Goal: Navigation & Orientation: Find specific page/section

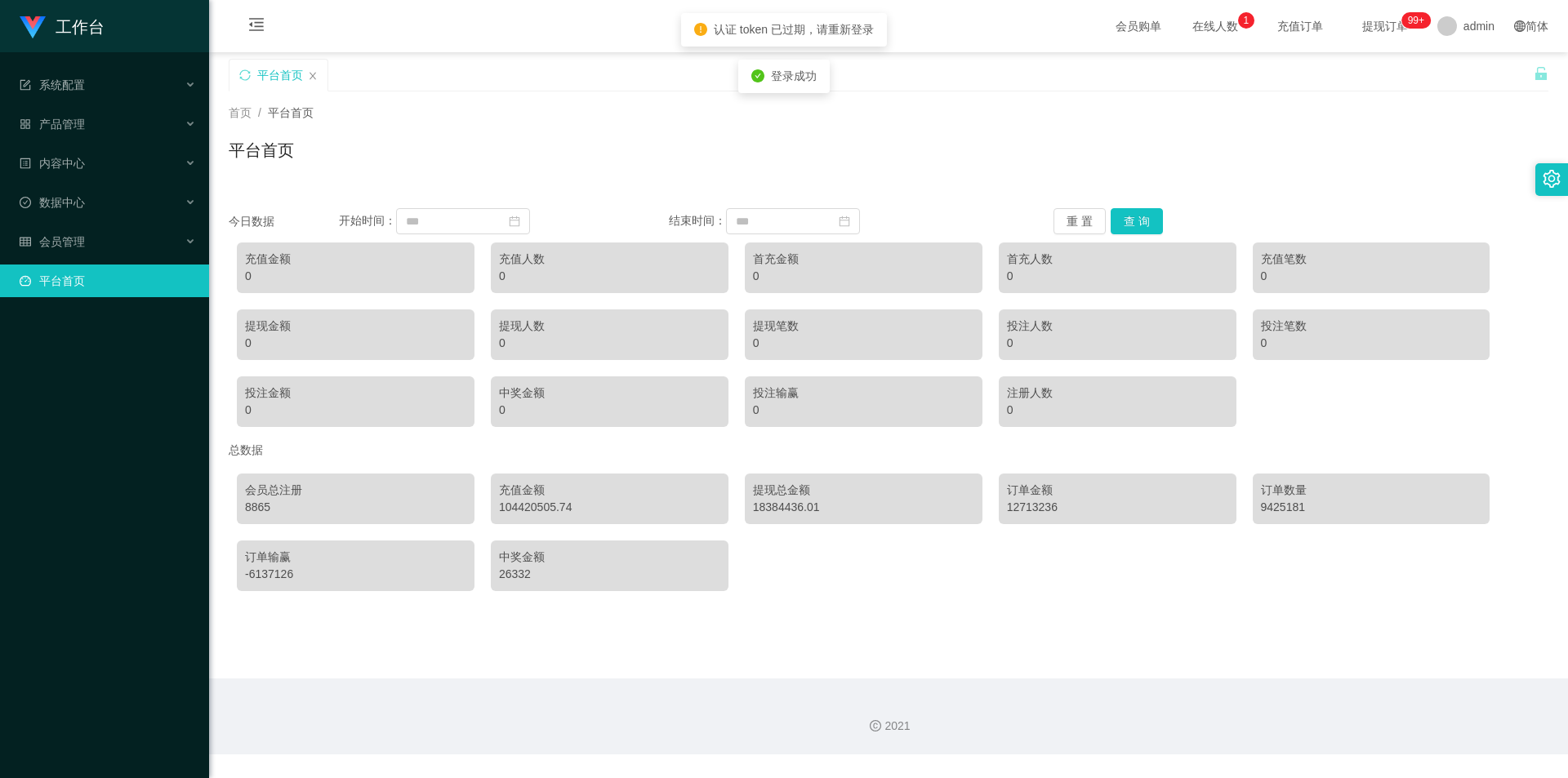
click at [496, 110] on div "首页 / 平台首页 /" at bounding box center [888, 113] width 1320 height 17
click at [193, 278] on link "平台首页" at bounding box center [108, 281] width 176 height 33
click at [169, 256] on div "会员管理" at bounding box center [105, 241] width 209 height 33
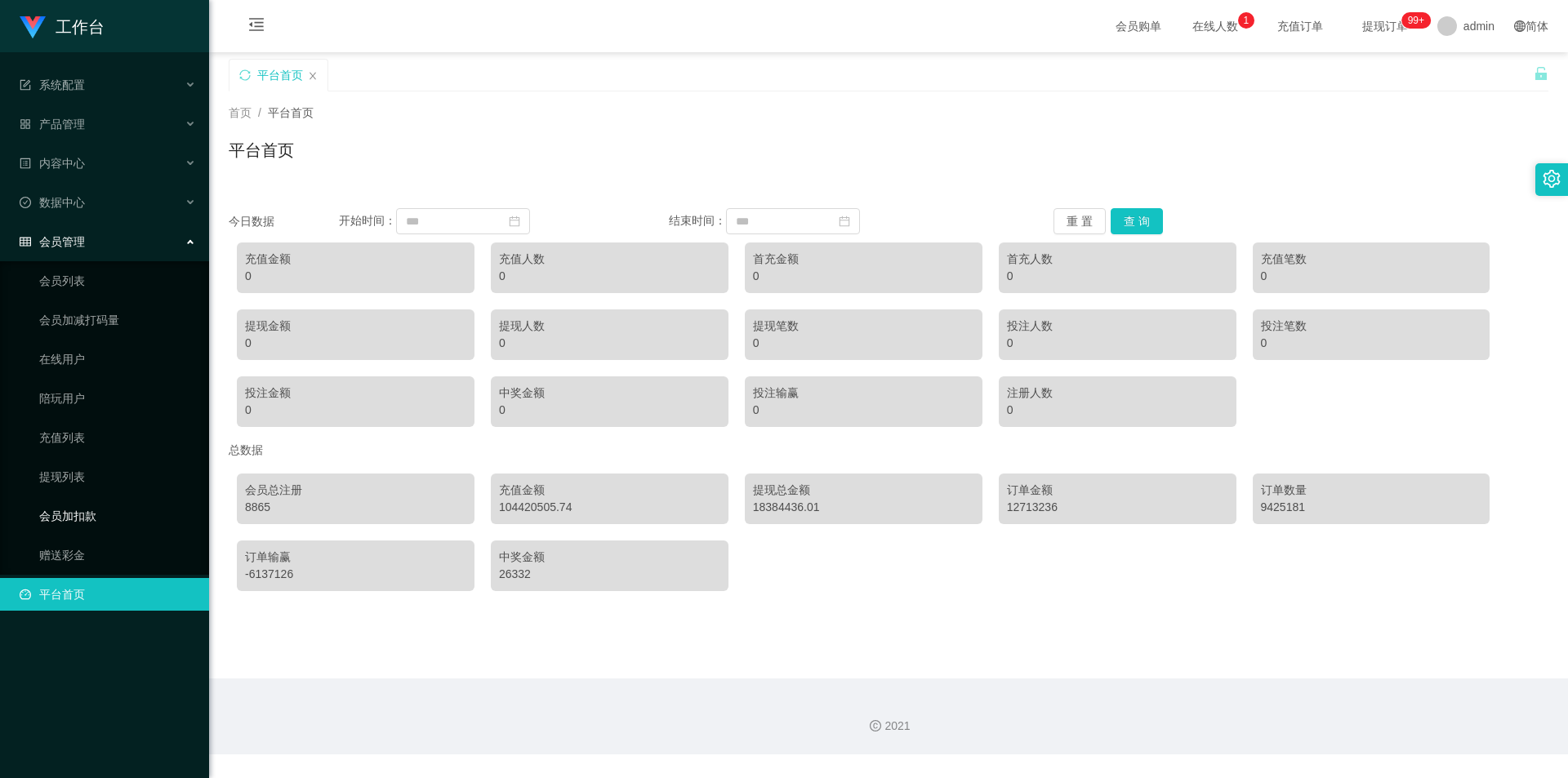
click at [100, 524] on link "会员加扣款" at bounding box center [118, 516] width 157 height 33
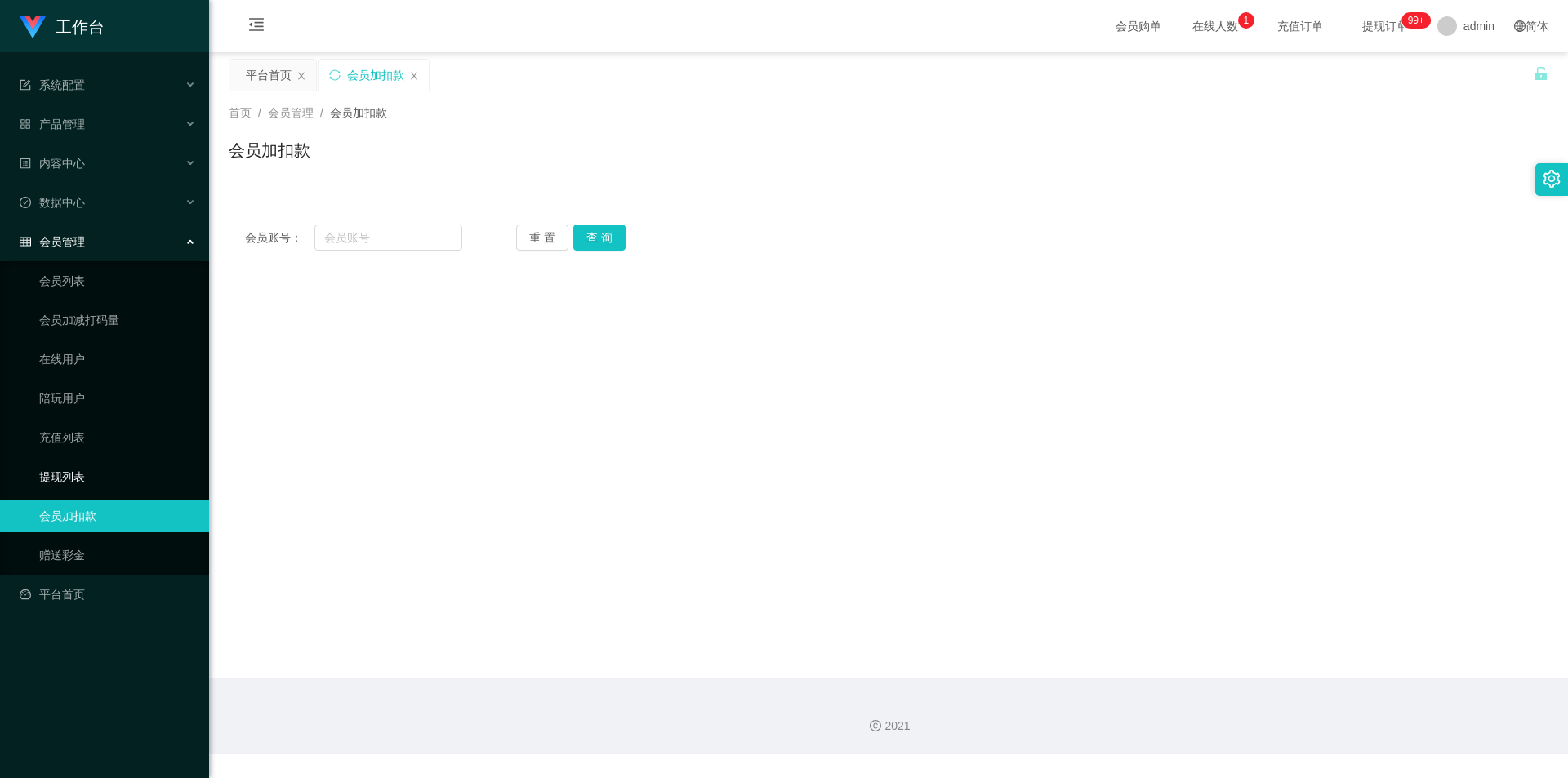
click at [92, 468] on link "提现列表" at bounding box center [118, 477] width 157 height 33
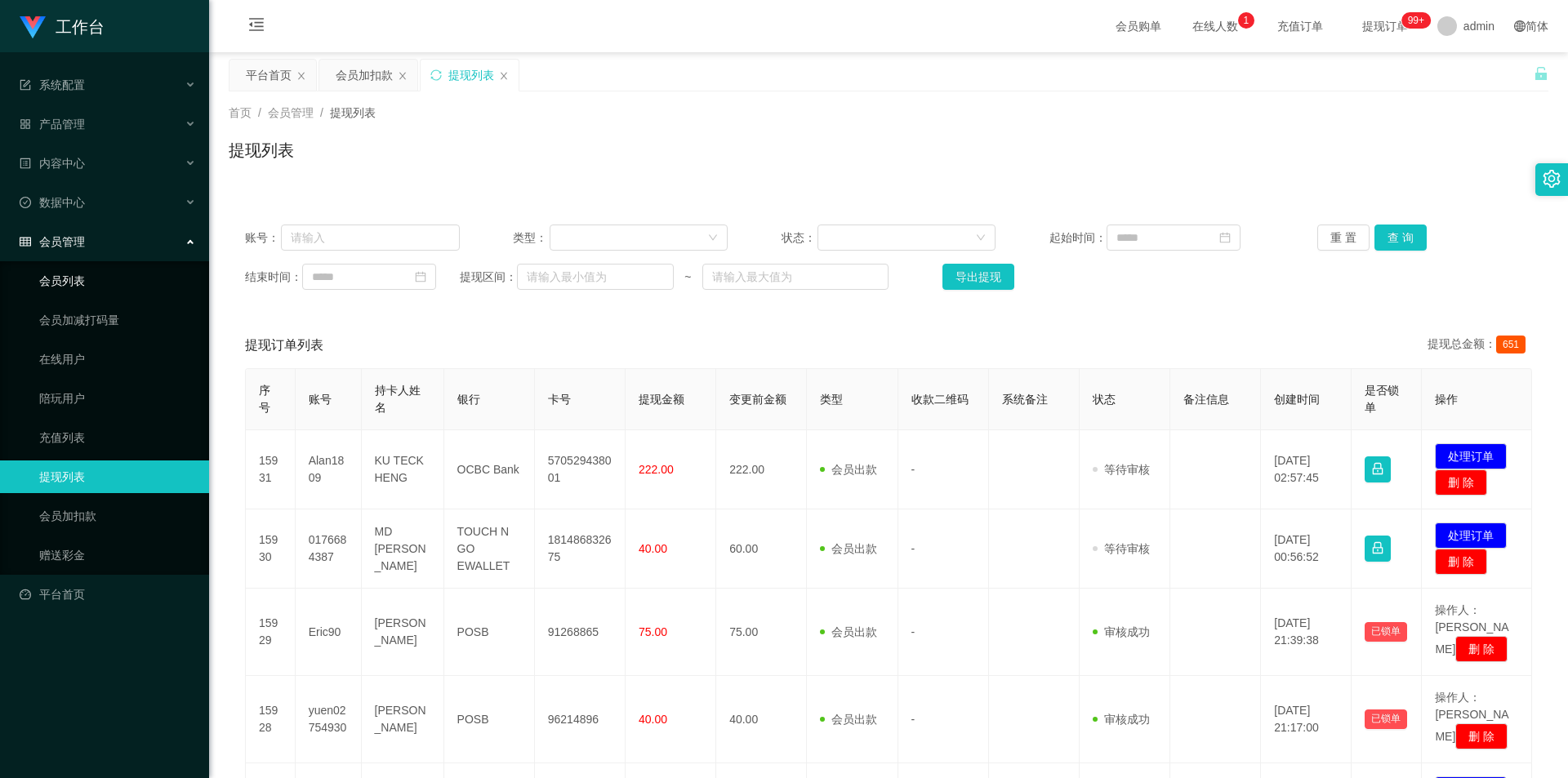
click at [111, 288] on link "会员列表" at bounding box center [118, 281] width 157 height 33
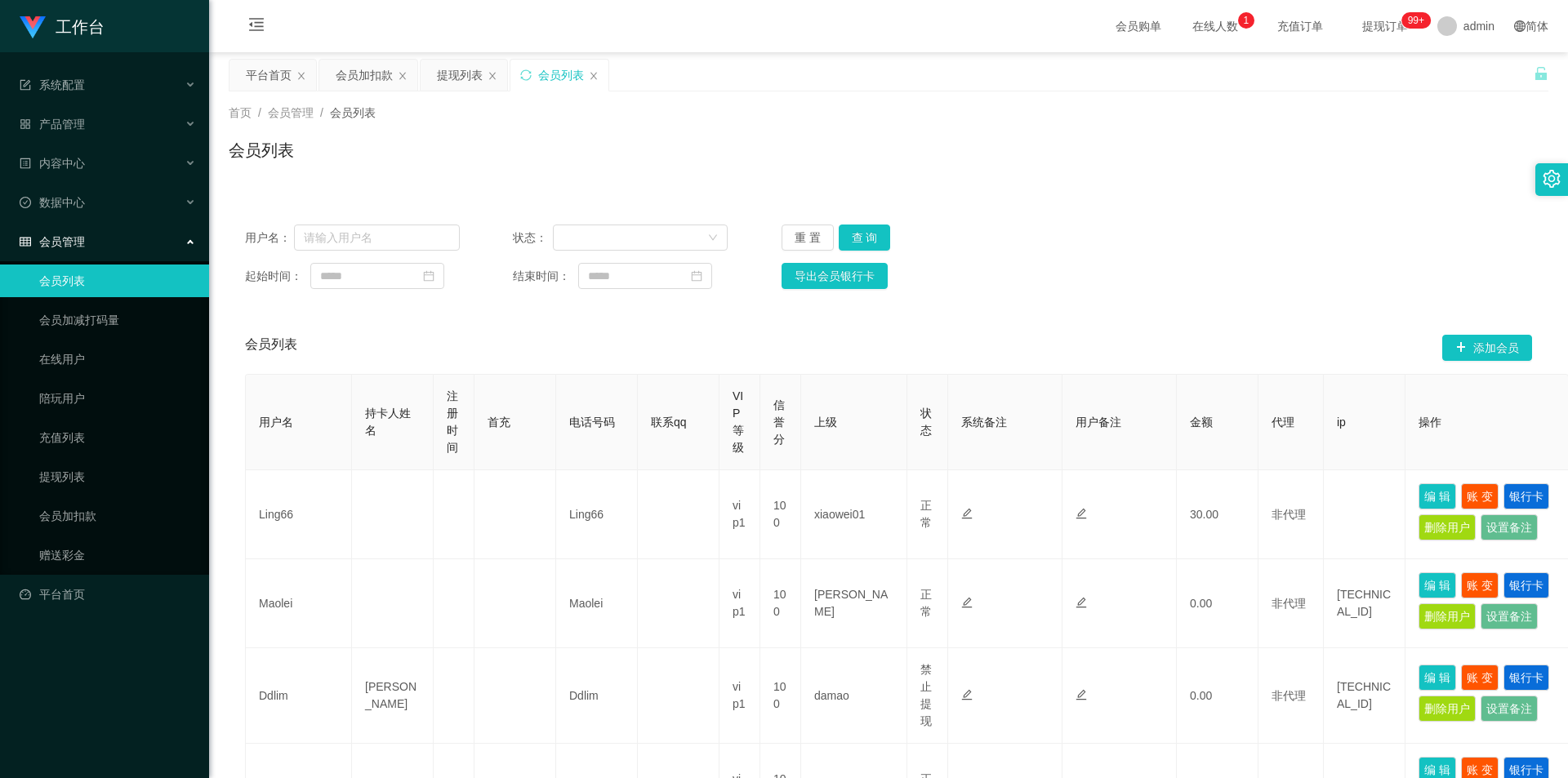
click at [126, 238] on div "会员管理" at bounding box center [105, 241] width 209 height 33
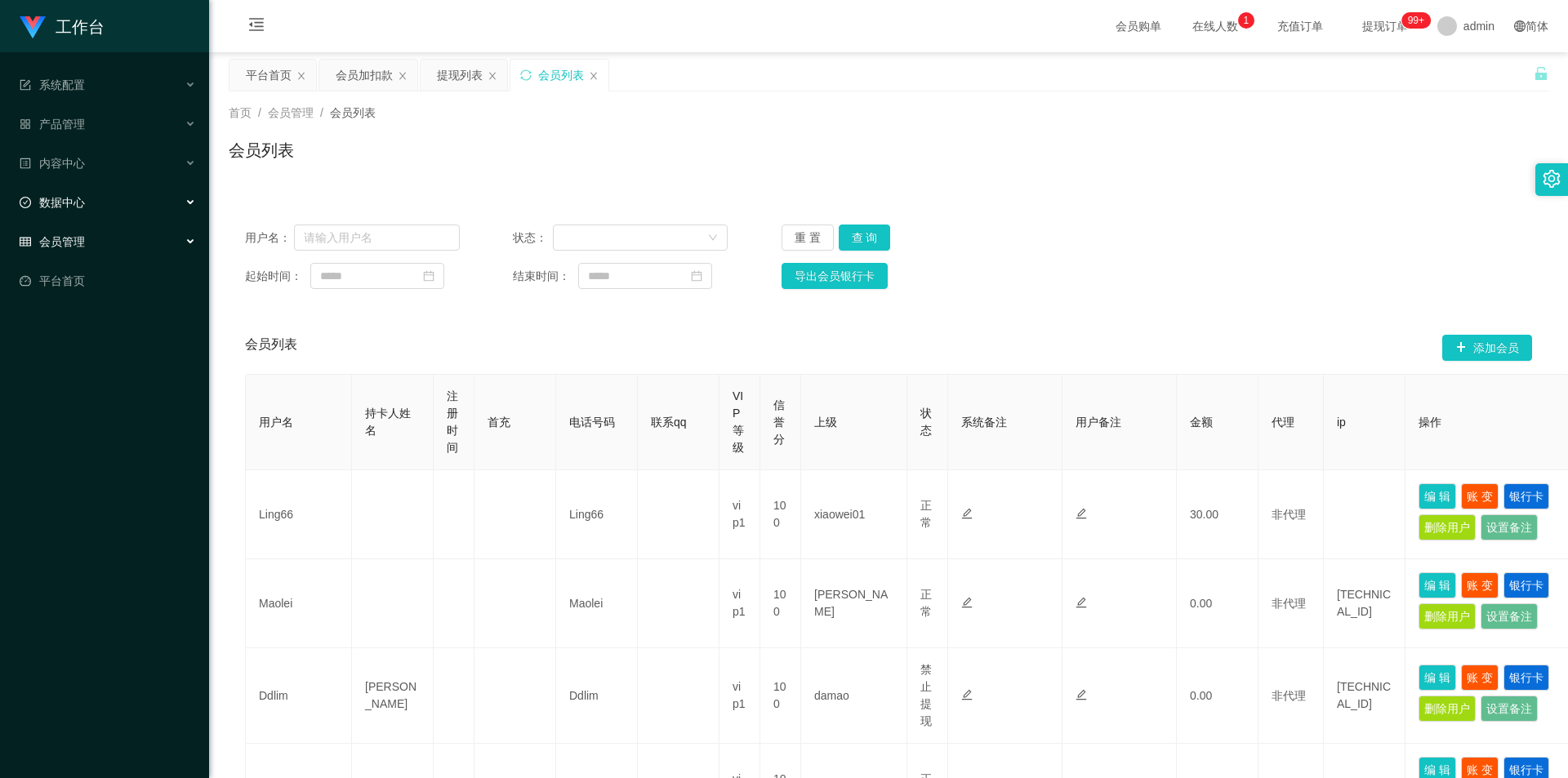
click at [136, 209] on div "数据中心" at bounding box center [105, 203] width 209 height 33
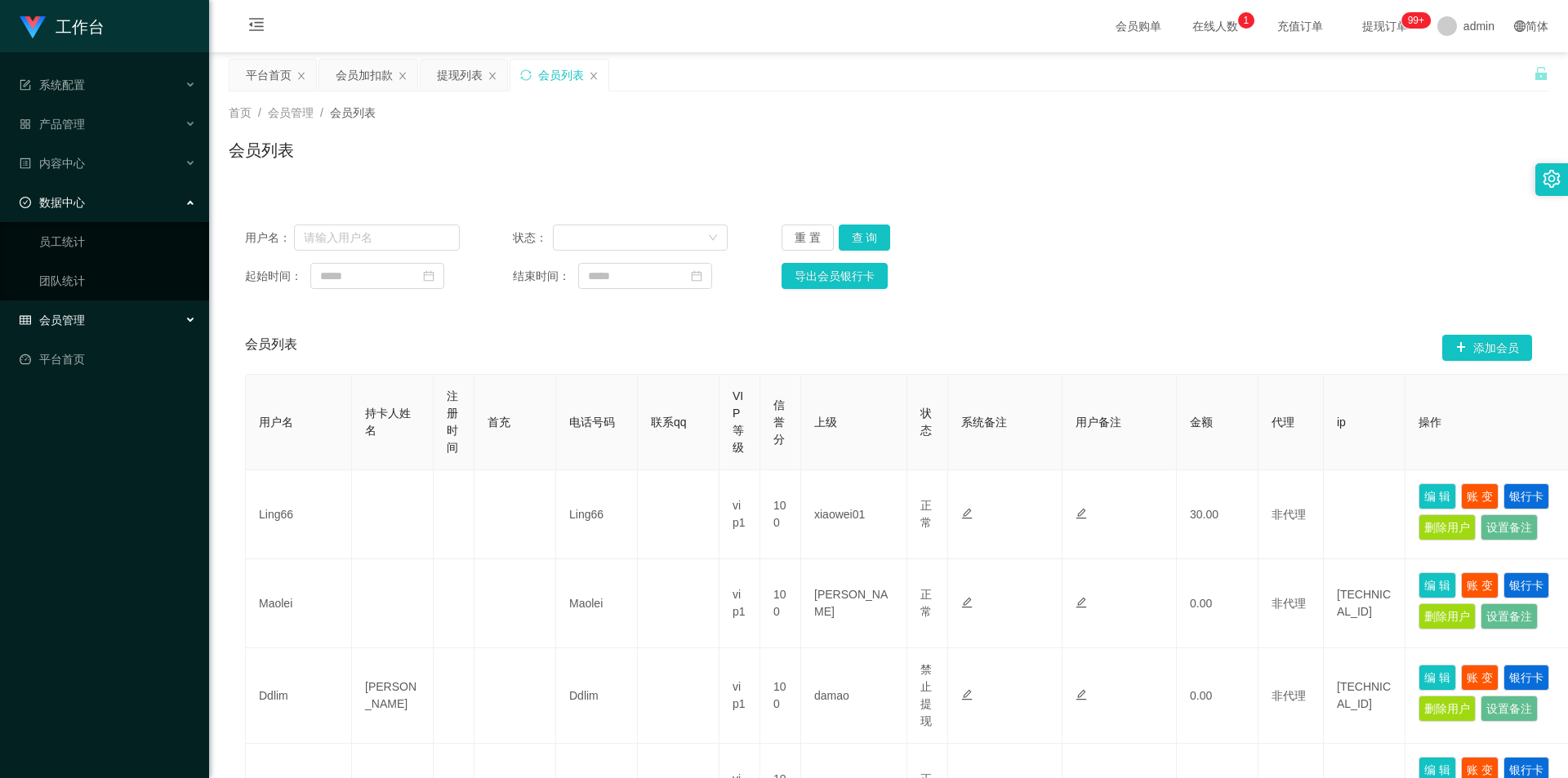
click at [137, 209] on div "数据中心" at bounding box center [105, 203] width 209 height 33
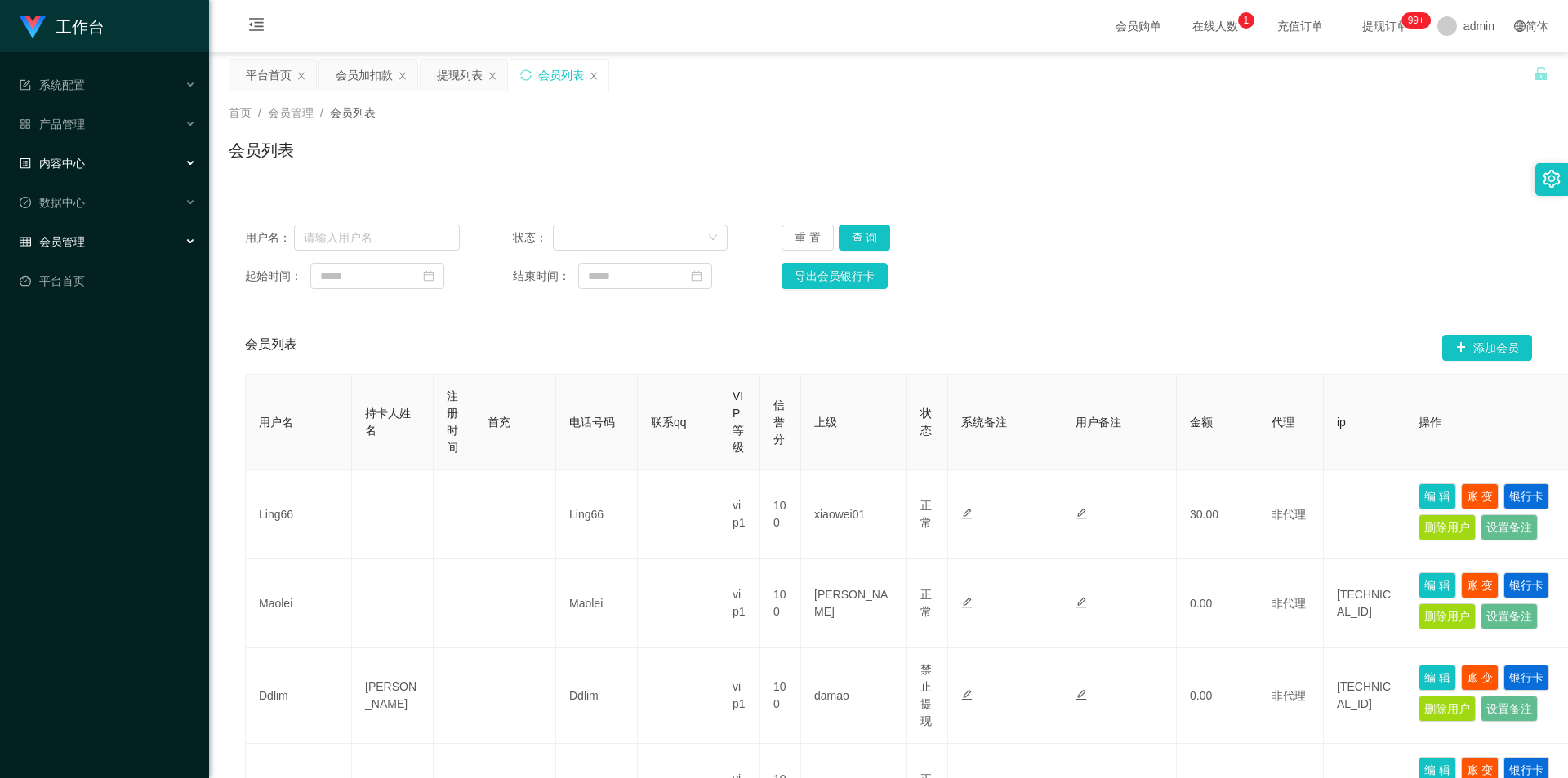
click at [137, 150] on div "内容中心" at bounding box center [105, 163] width 209 height 33
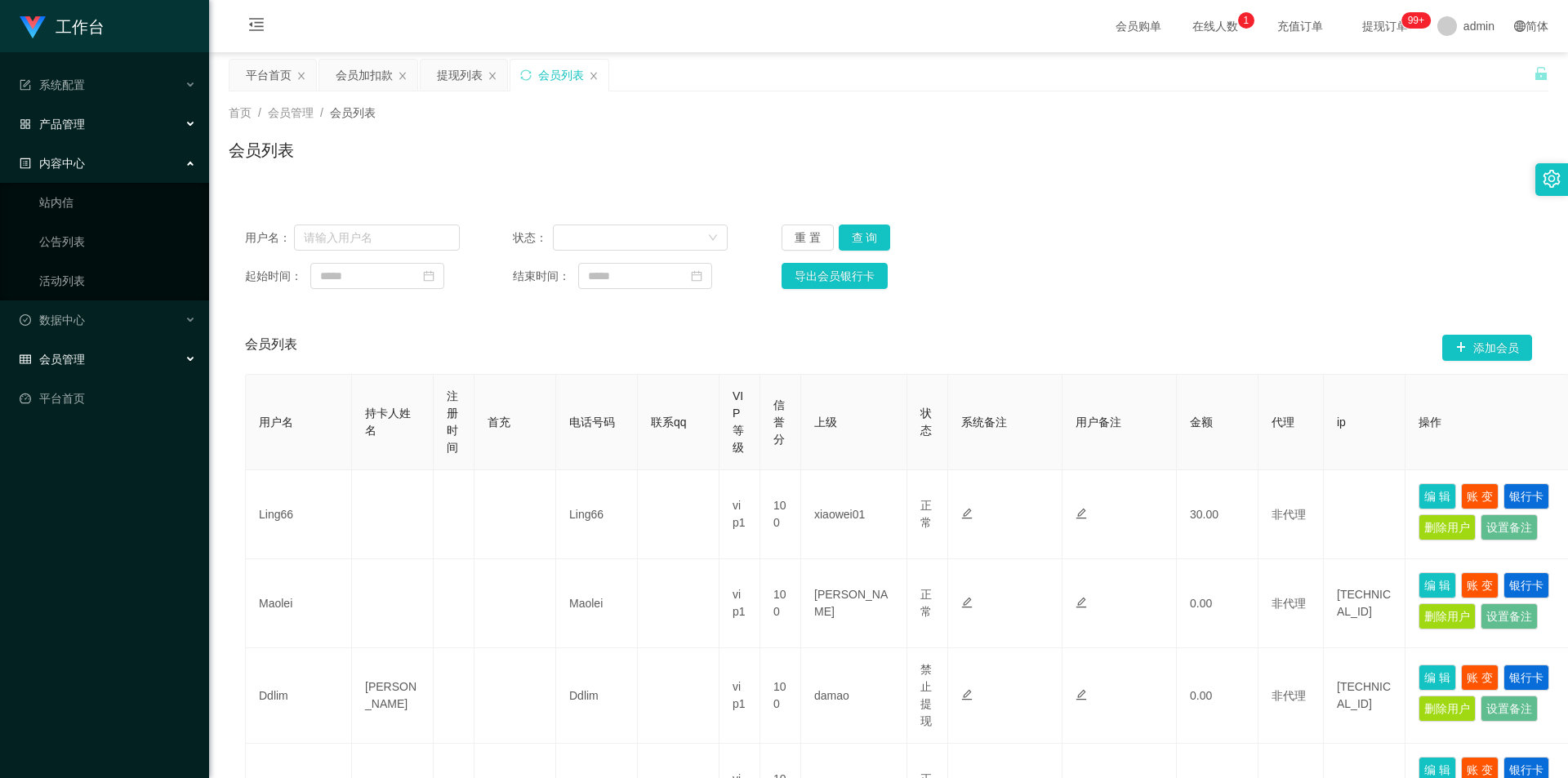
click at [135, 129] on div "产品管理" at bounding box center [105, 124] width 209 height 33
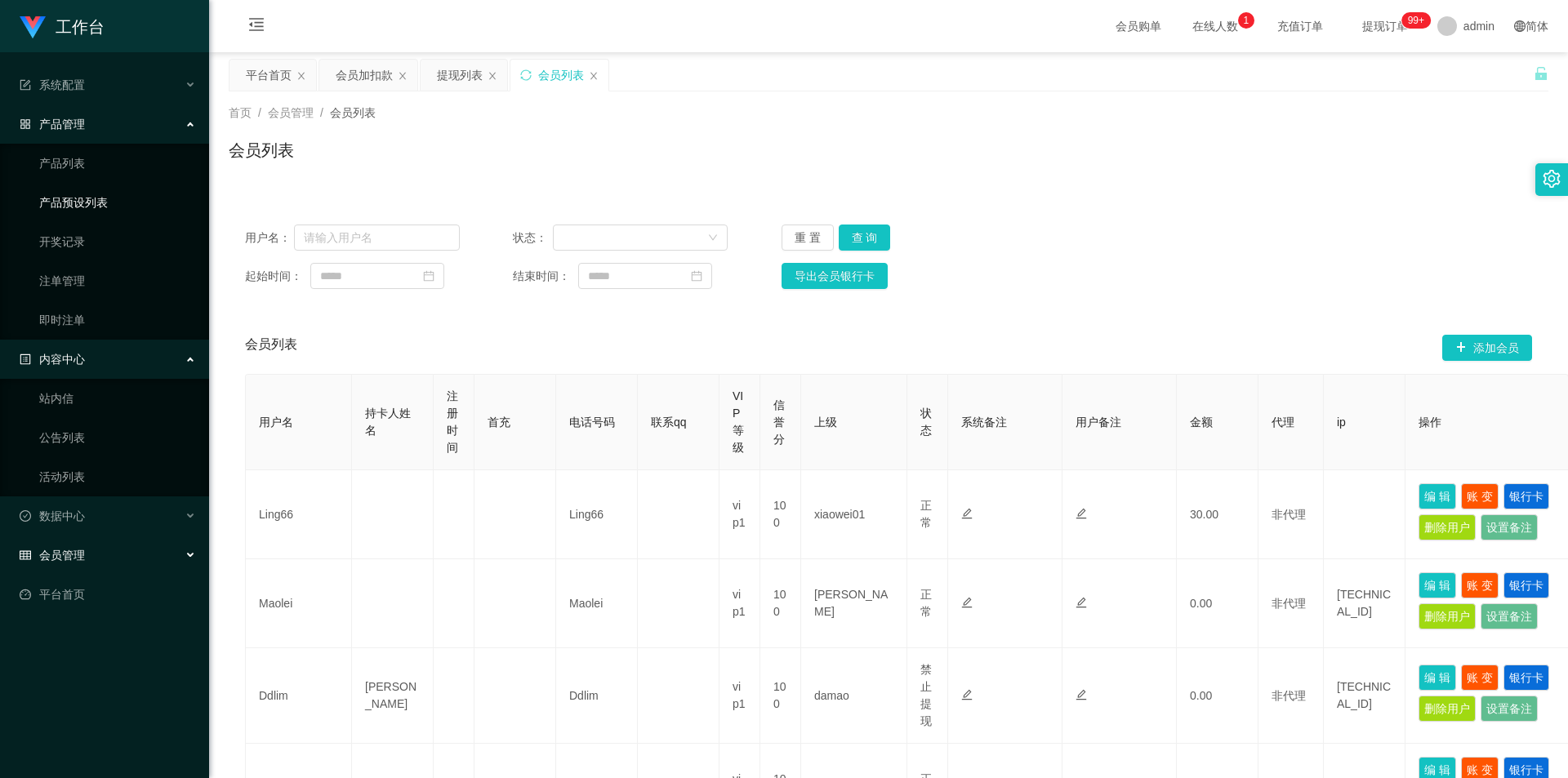
click at [94, 201] on link "产品预设列表" at bounding box center [118, 203] width 157 height 33
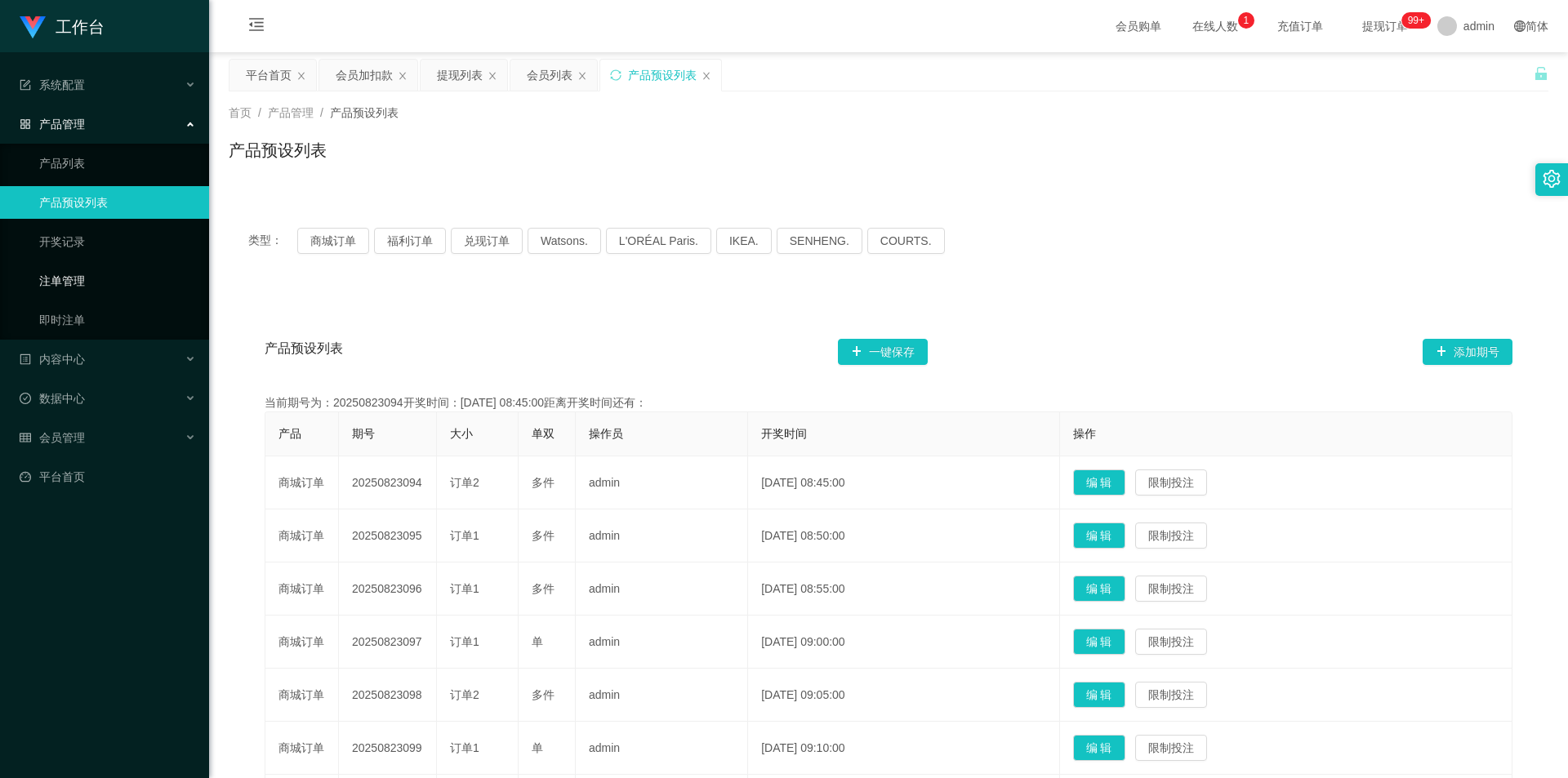
click at [67, 279] on link "注单管理" at bounding box center [118, 281] width 157 height 33
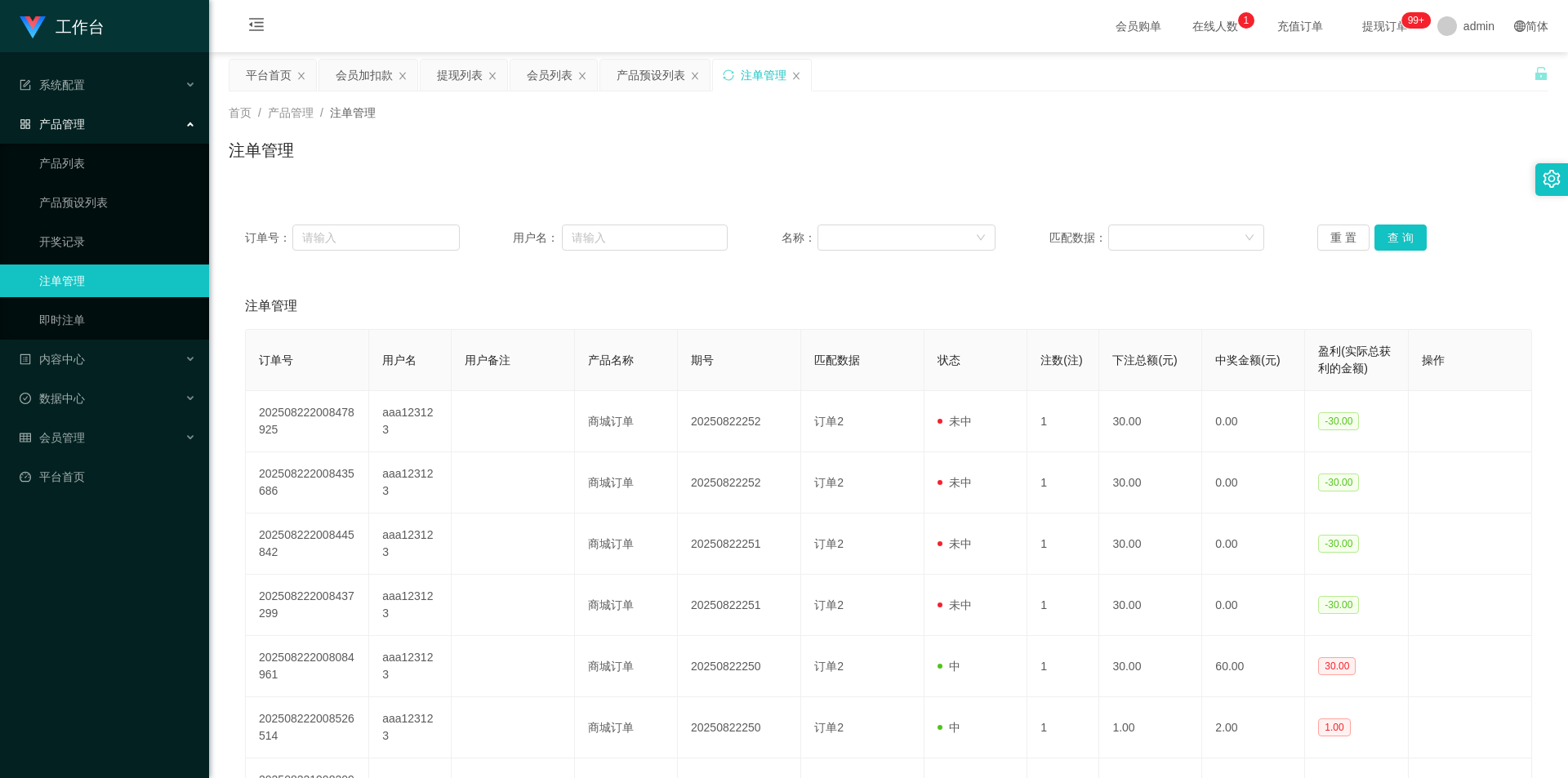
click at [868, 210] on div "订单号： 用户名： 名称： 匹配数据： 重 置 查 询" at bounding box center [888, 237] width 1320 height 59
click at [1004, 166] on div "注单管理" at bounding box center [888, 157] width 1320 height 38
click at [1007, 162] on div "注单管理" at bounding box center [888, 157] width 1320 height 38
drag, startPoint x: 767, startPoint y: 101, endPoint x: 1211, endPoint y: 76, distance: 444.7
click at [783, 101] on div "首页 / 产品管理 / 注单管理 / 注单管理" at bounding box center [889, 140] width 1359 height 97
